Goal: Check status: Check status

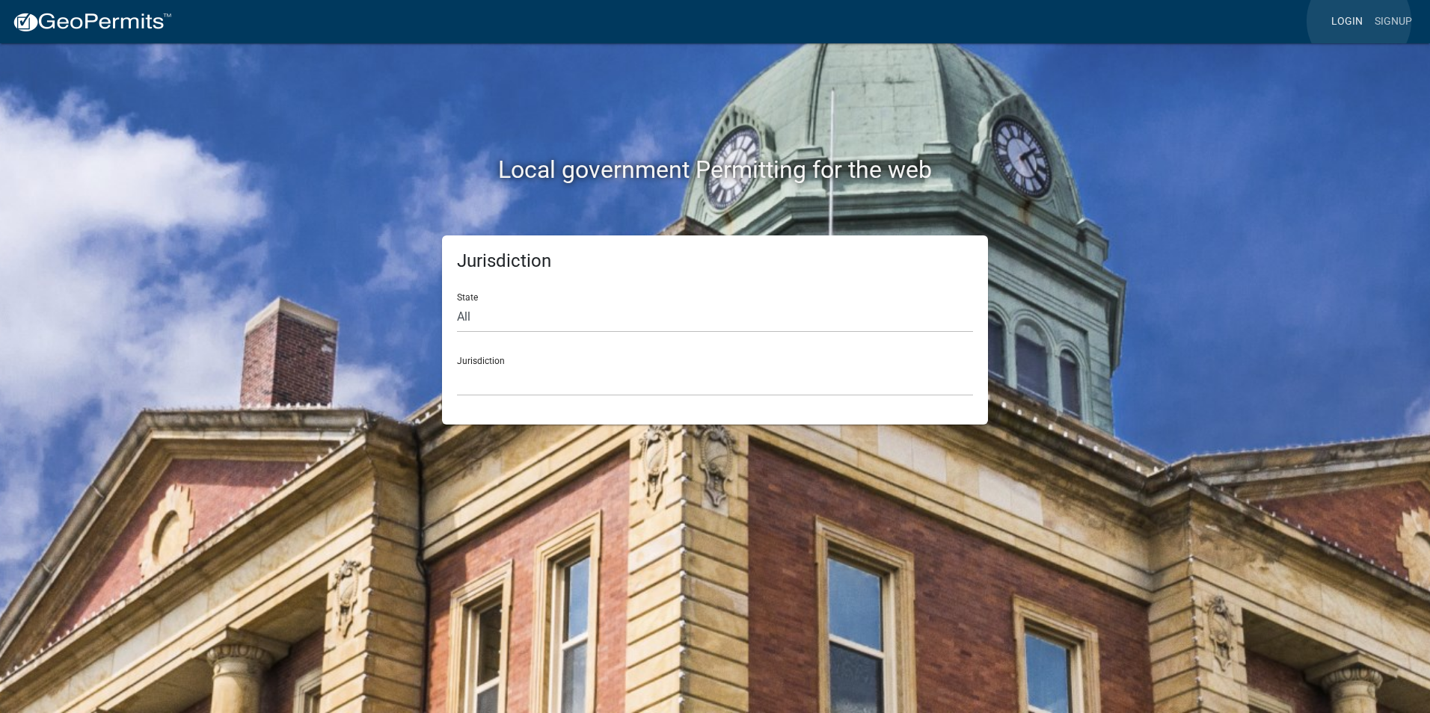
click at [1358, 21] on link "Login" at bounding box center [1346, 21] width 43 height 28
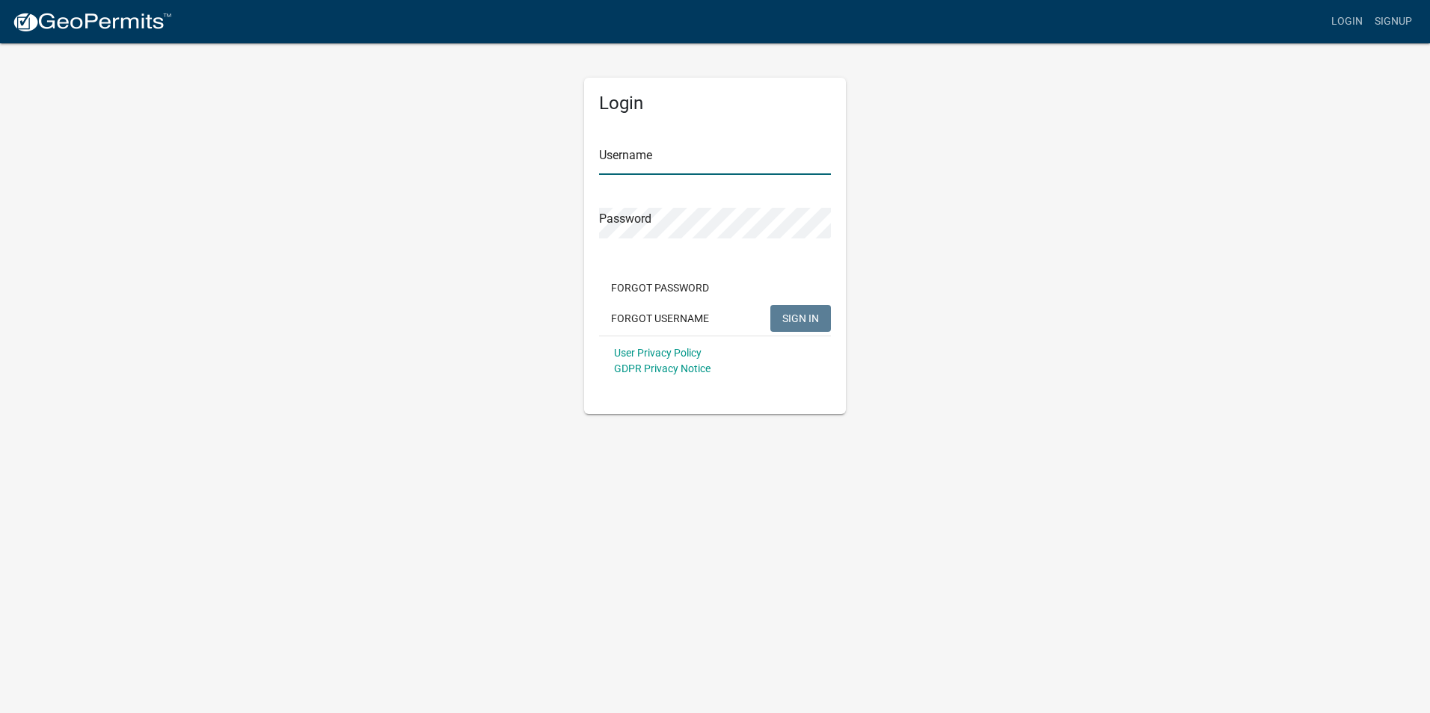
type input "dwooten707"
click at [798, 323] on span "SIGN IN" at bounding box center [800, 318] width 37 height 12
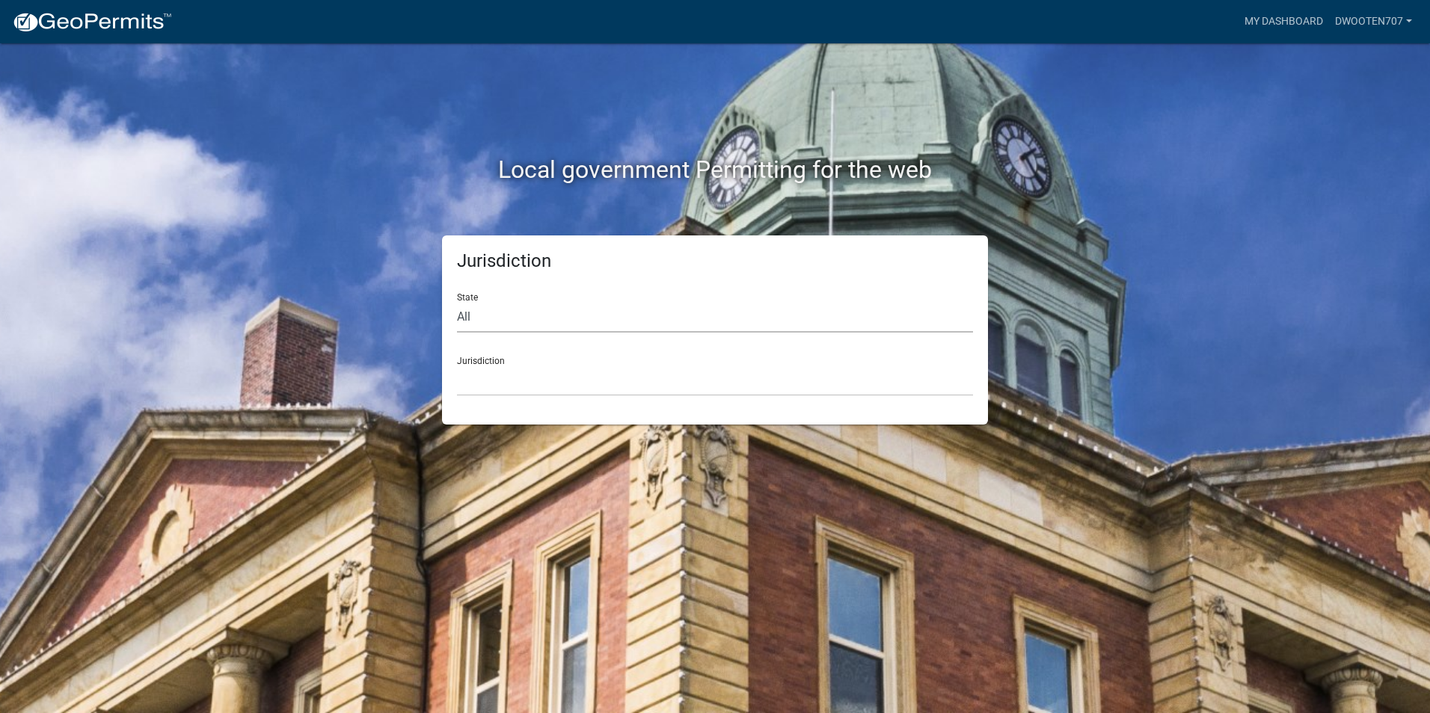
click at [527, 318] on select "All [US_STATE] [US_STATE] [US_STATE] [US_STATE] [US_STATE] [US_STATE] [US_STATE…" at bounding box center [715, 317] width 516 height 31
select select "[US_STATE]"
click at [457, 302] on select "All [US_STATE] [US_STATE] [US_STATE] [US_STATE] [US_STATE] [US_STATE] [US_STATE…" at bounding box center [715, 317] width 516 height 31
drag, startPoint x: 523, startPoint y: 334, endPoint x: 496, endPoint y: 390, distance: 61.2
click at [496, 390] on select "[GEOGRAPHIC_DATA], [US_STATE][PERSON_NAME][GEOGRAPHIC_DATA], [US_STATE][PERSON_…" at bounding box center [715, 381] width 516 height 31
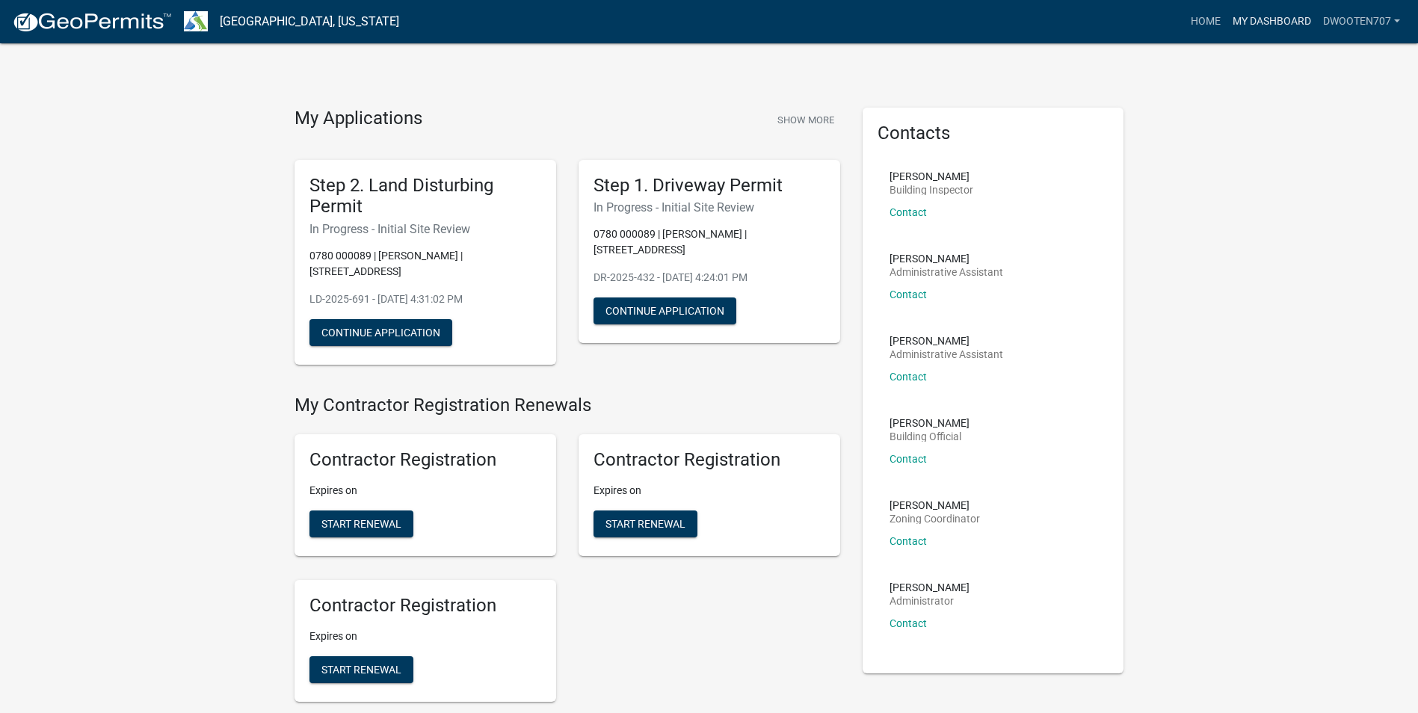
click at [1270, 20] on link "My Dashboard" at bounding box center [1272, 21] width 90 height 28
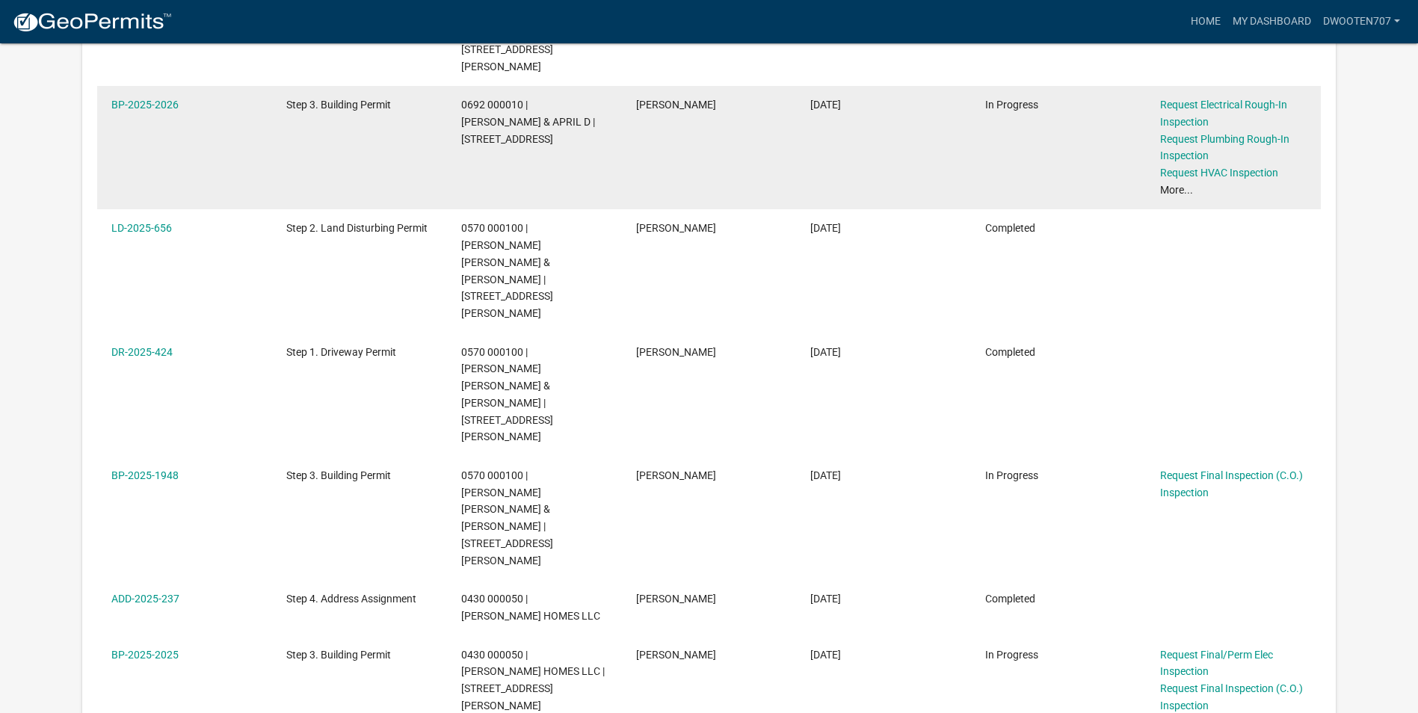
scroll to position [673, 0]
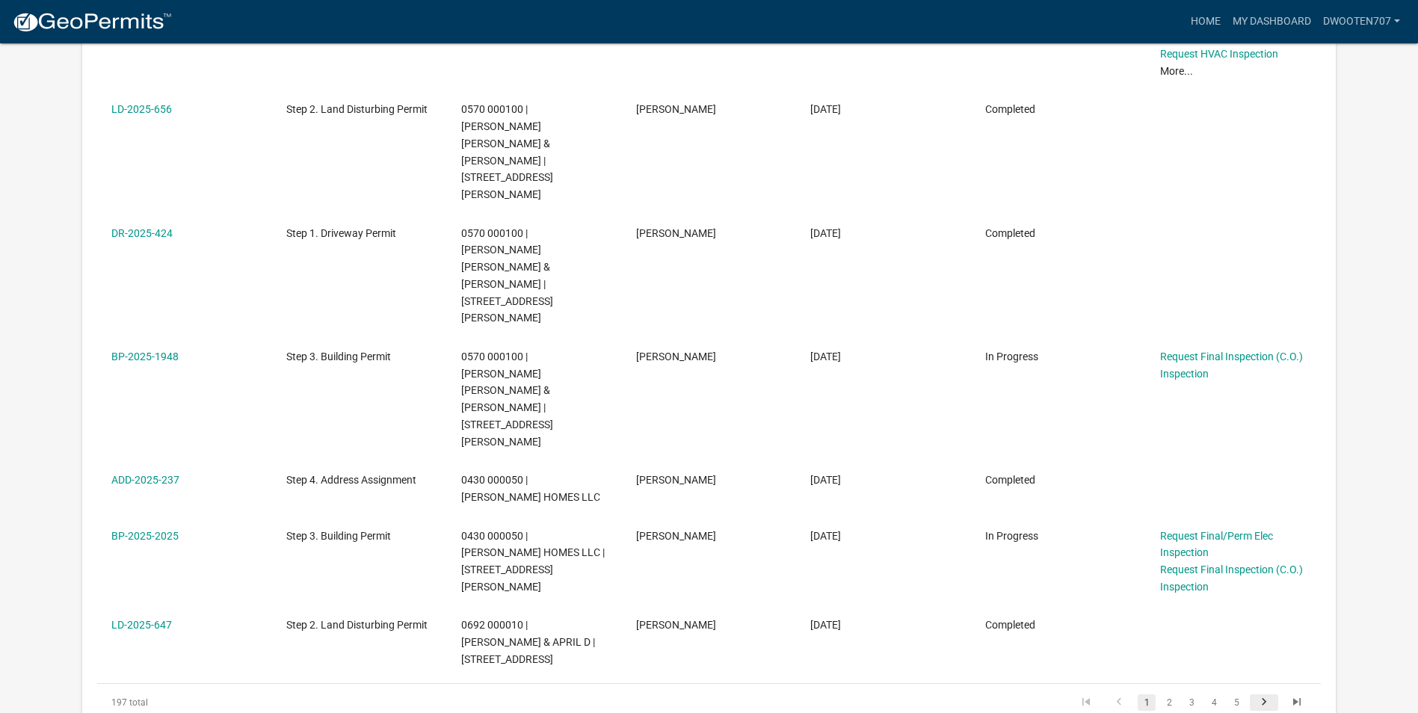
click at [1263, 695] on icon "go to next page" at bounding box center [1264, 704] width 19 height 18
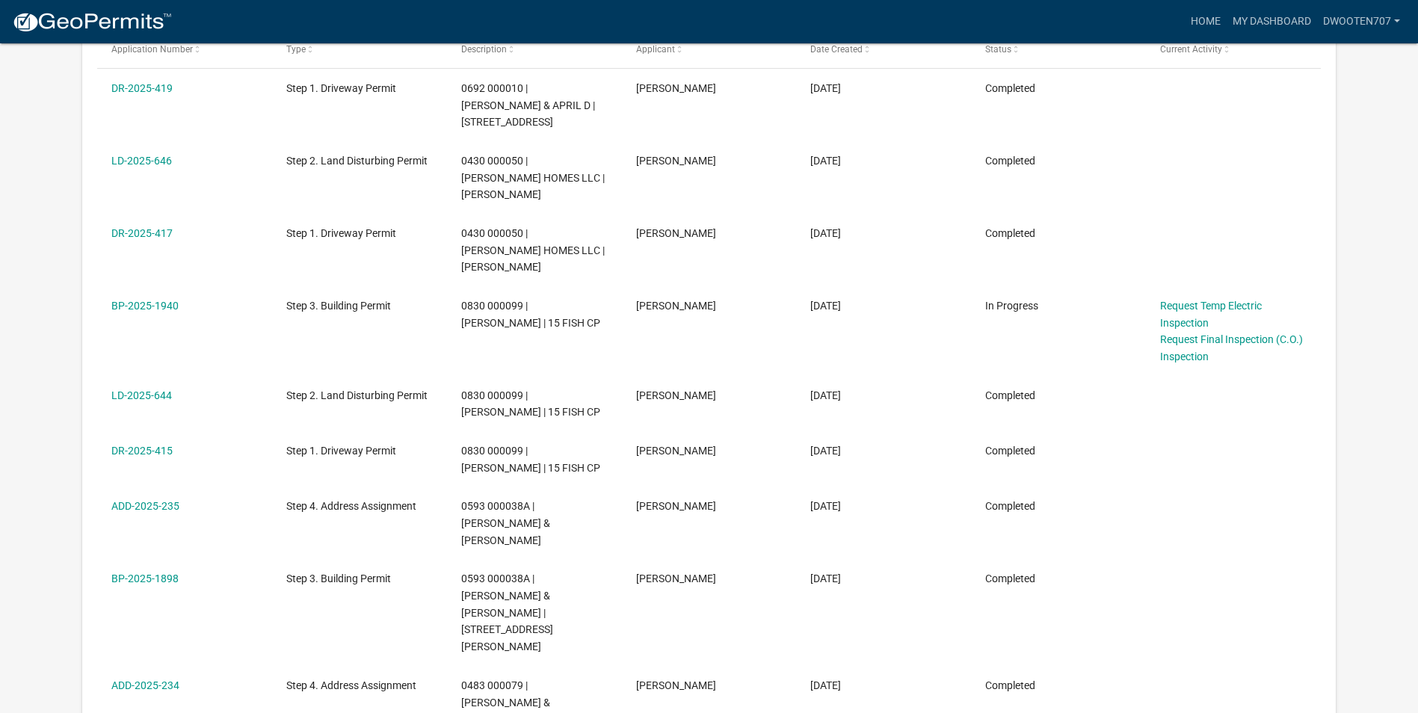
scroll to position [299, 0]
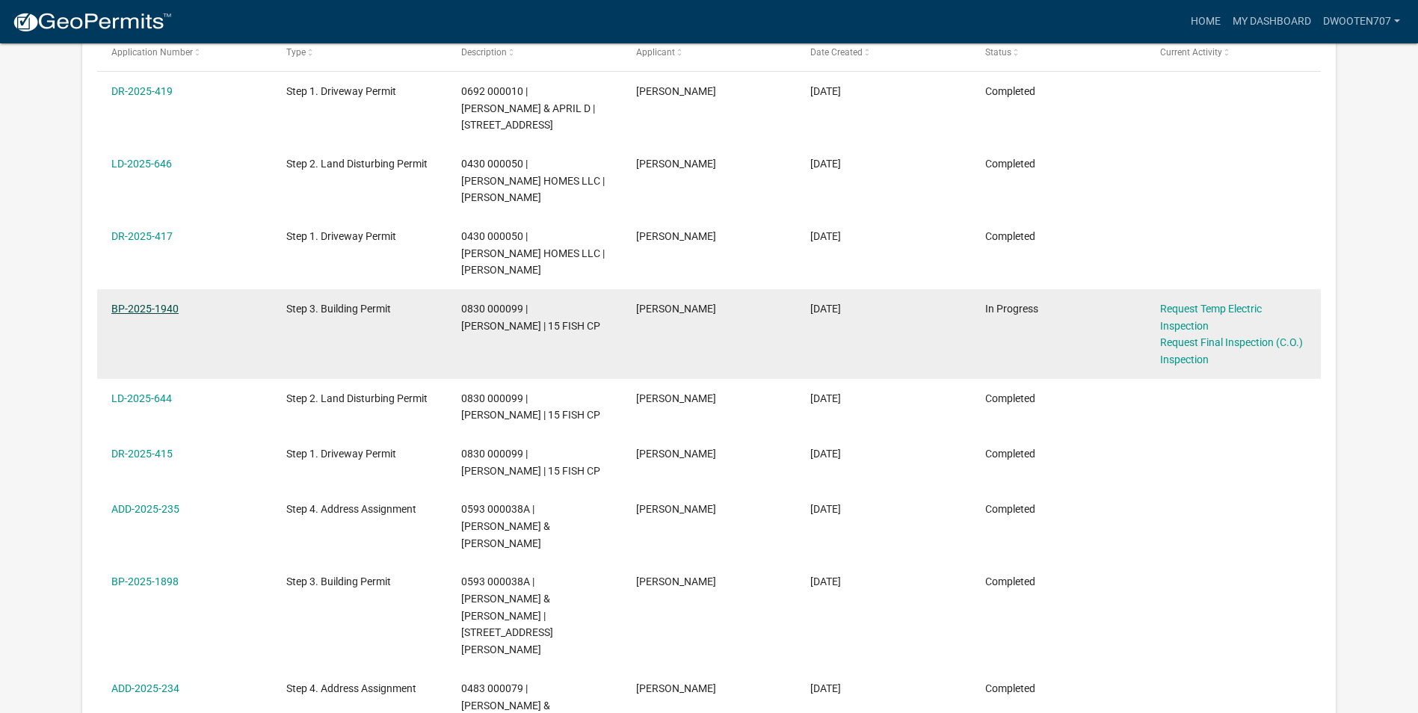
click at [142, 303] on link "BP-2025-1940" at bounding box center [144, 309] width 67 height 12
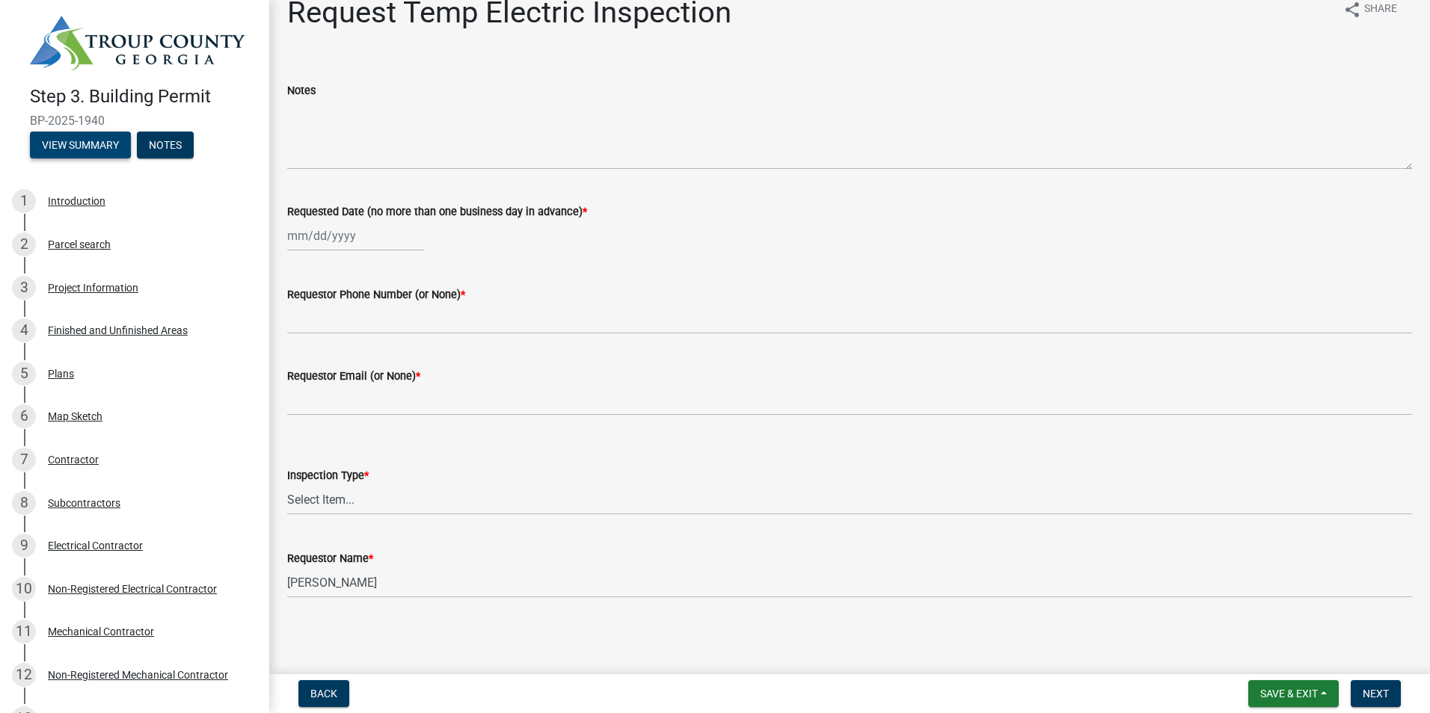
click at [78, 148] on button "View Summary" at bounding box center [80, 145] width 101 height 27
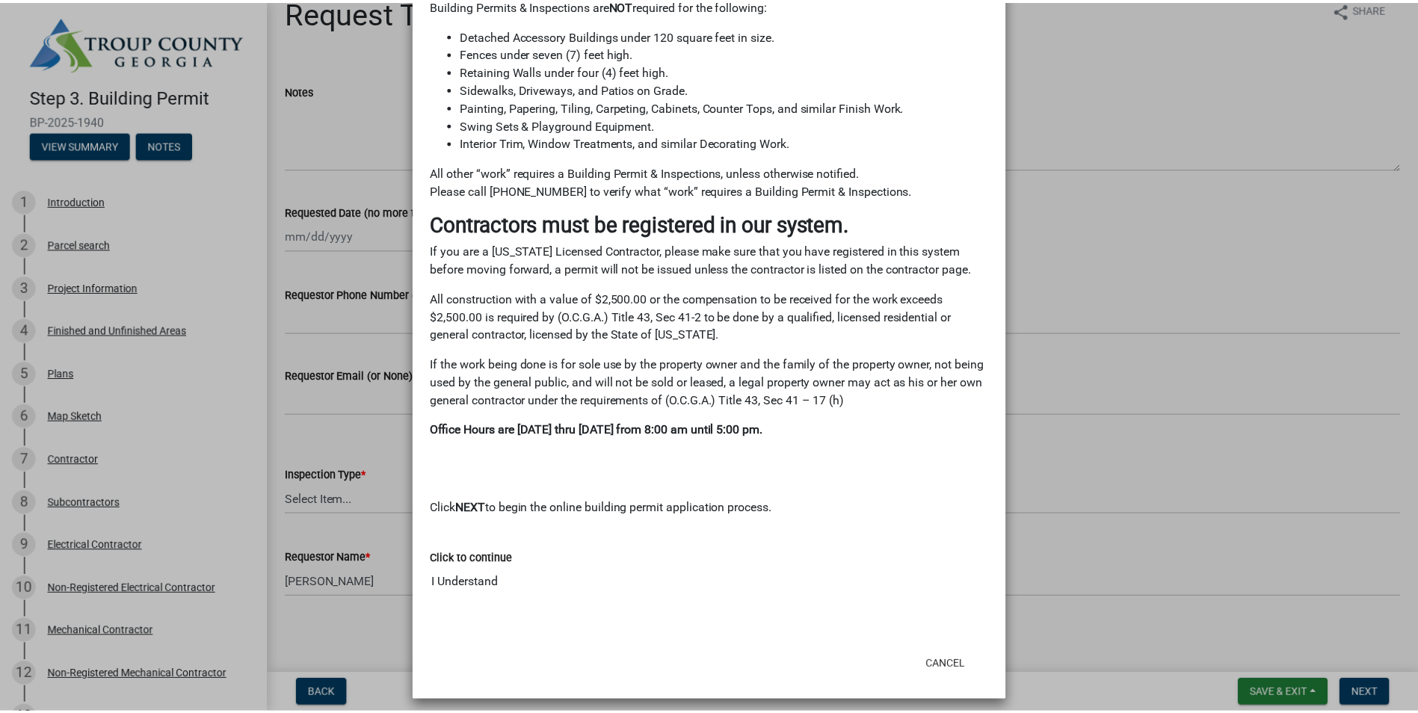
scroll to position [985, 0]
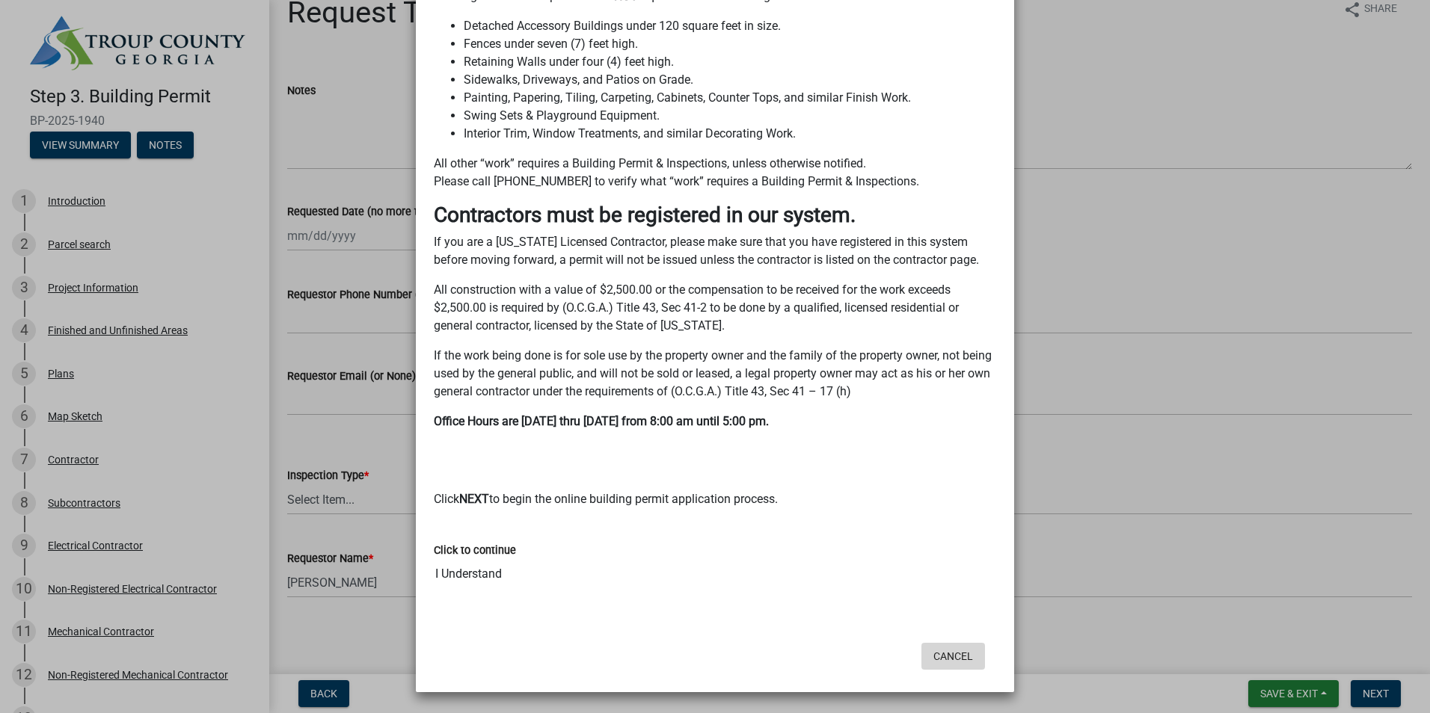
click at [946, 653] on button "Cancel" at bounding box center [953, 656] width 64 height 27
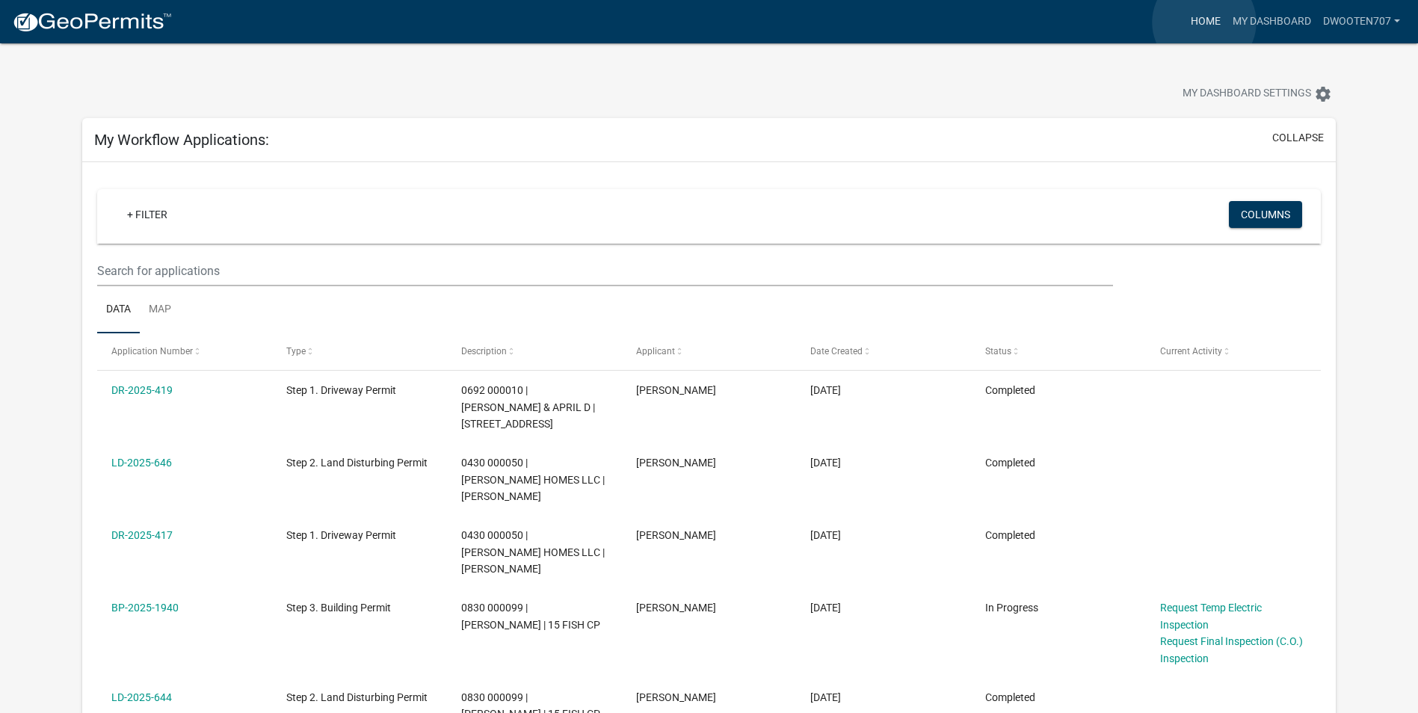
click at [1204, 22] on link "Home" at bounding box center [1206, 21] width 42 height 28
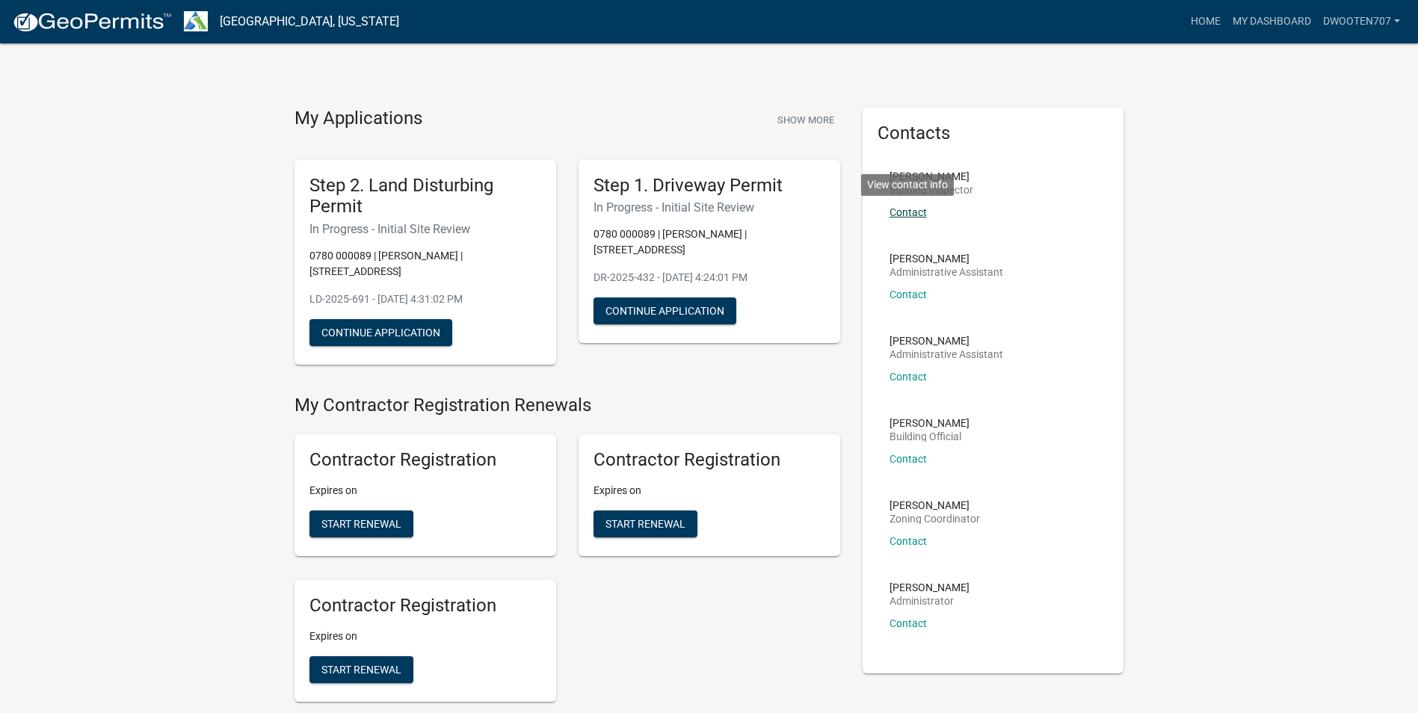
click at [910, 212] on link "Contact" at bounding box center [908, 212] width 37 height 12
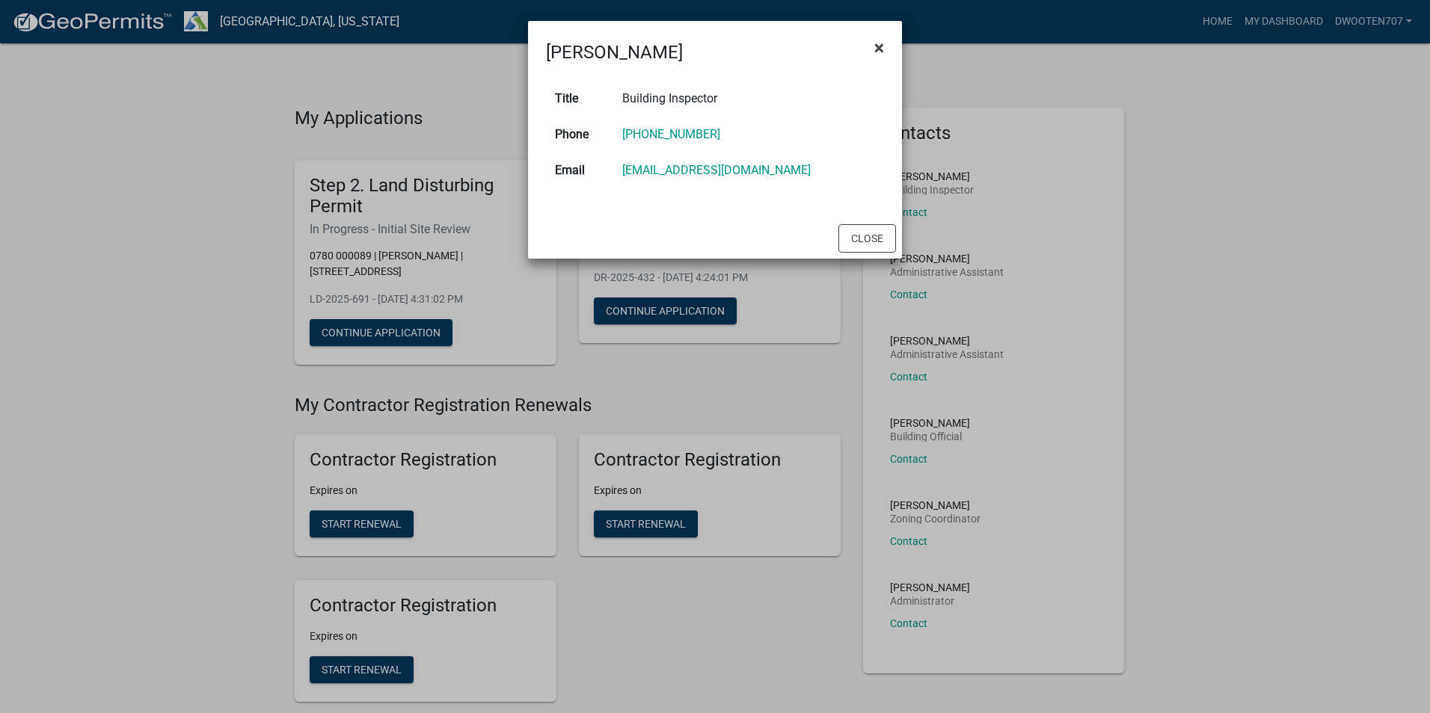
click at [879, 52] on span "×" at bounding box center [879, 47] width 10 height 21
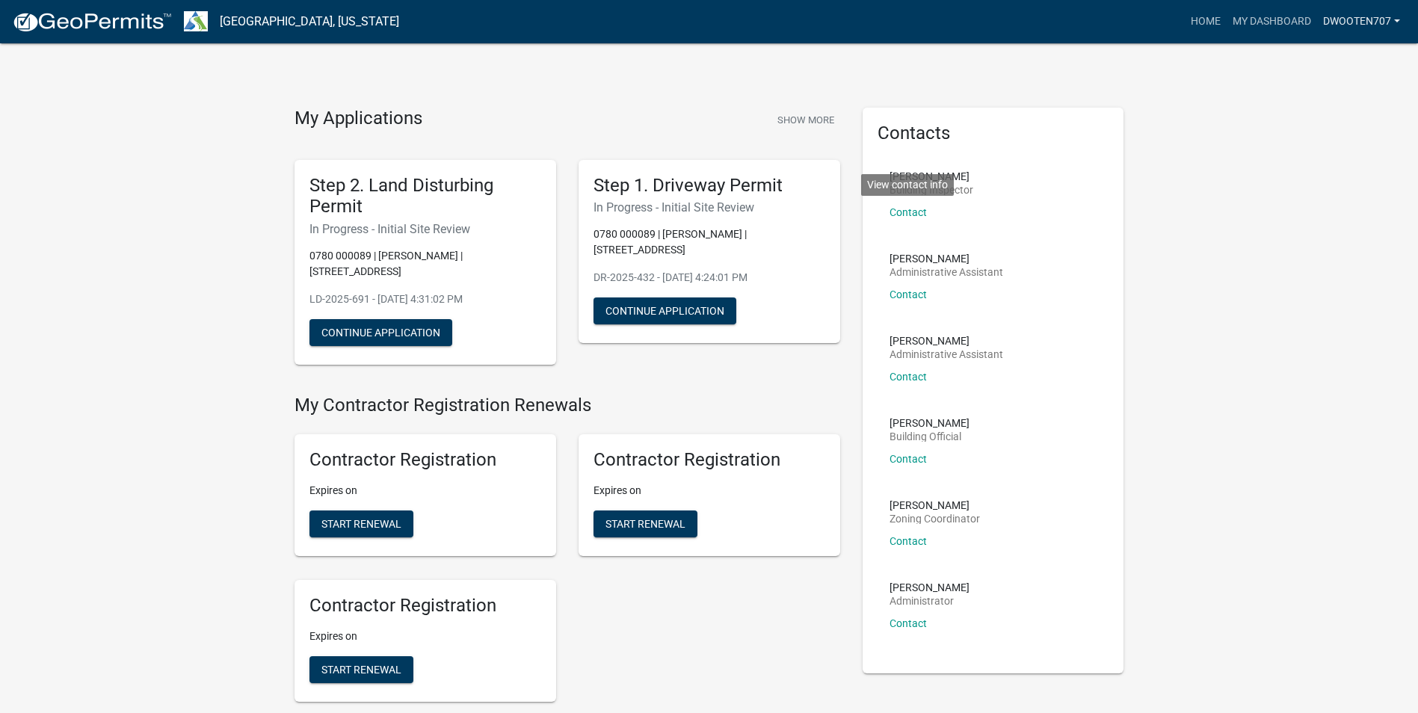
click at [1398, 20] on link "dwooten707" at bounding box center [1361, 21] width 89 height 28
click at [1321, 153] on link "Logout" at bounding box center [1342, 146] width 128 height 36
